Goal: Ask a question

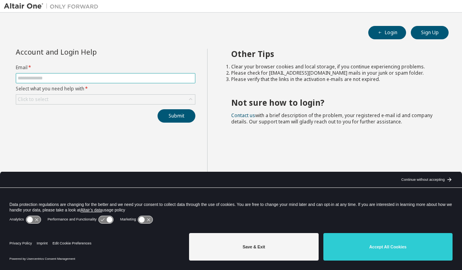
click at [63, 78] on input "text" at bounding box center [106, 78] width 176 height 6
type input "**********"
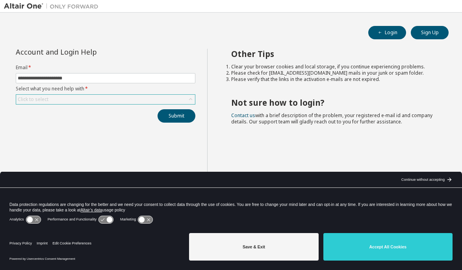
click at [69, 99] on div "Click to select" at bounding box center [105, 99] width 179 height 9
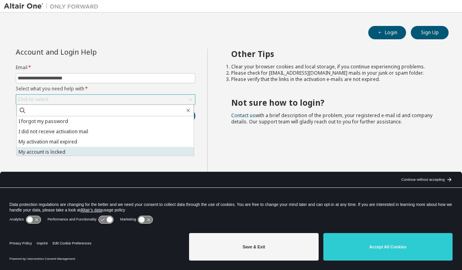
scroll to position [22, 0]
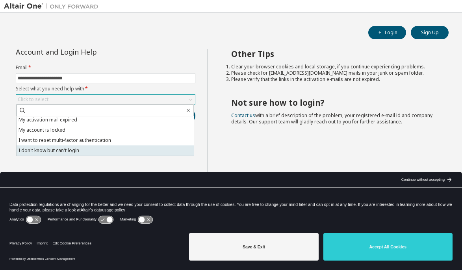
click at [91, 151] on li "I don't know but can't login" at bounding box center [105, 151] width 177 height 10
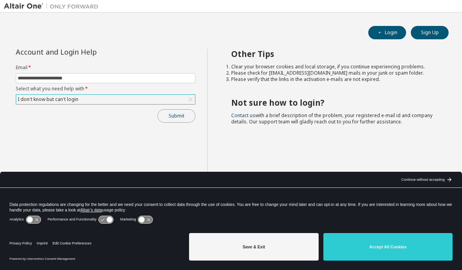
click at [178, 118] on button "Submit" at bounding box center [176, 115] width 38 height 13
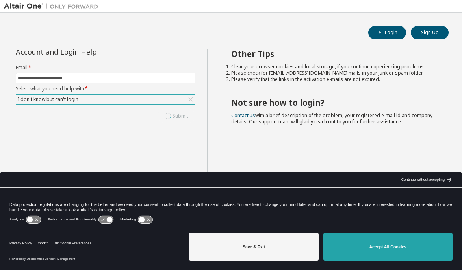
click at [379, 249] on button "Accept All Cookies" at bounding box center [387, 247] width 129 height 28
